Goal: Information Seeking & Learning: Learn about a topic

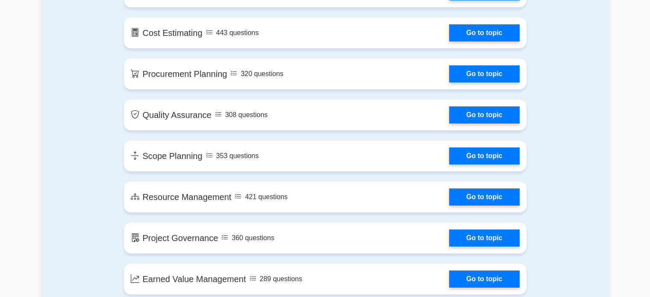
scroll to position [1131, 0]
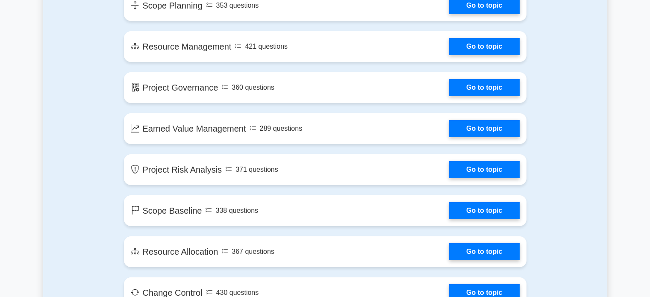
click at [501, 168] on link "Go to topic" at bounding box center [484, 169] width 70 height 17
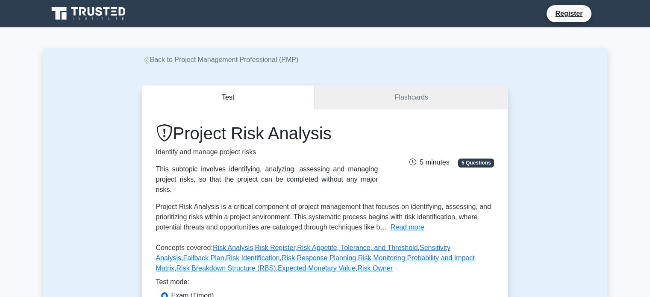
click at [334, 245] on link "Risk Appetite, Tolerance, and Threshold" at bounding box center [357, 247] width 120 height 7
